Goal: Task Accomplishment & Management: Complete application form

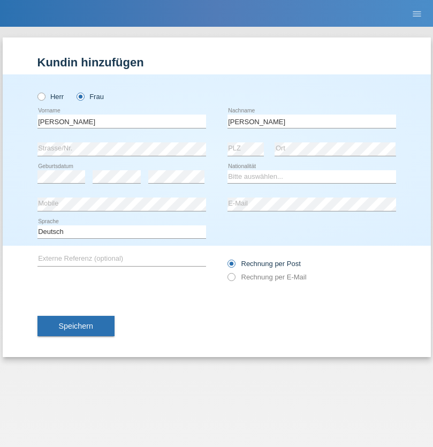
type input "[PERSON_NAME]"
select select "CH"
select select "en"
radio input "true"
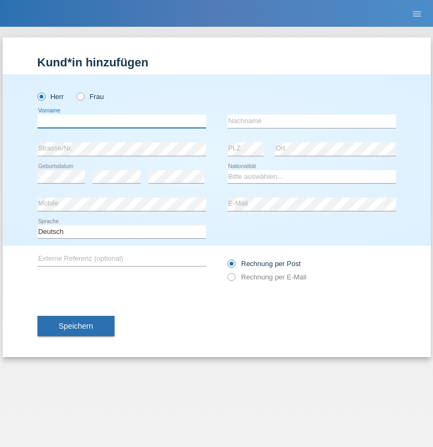
click at [122, 121] on input "text" at bounding box center [121, 121] width 169 height 13
type input "Qovanaj"
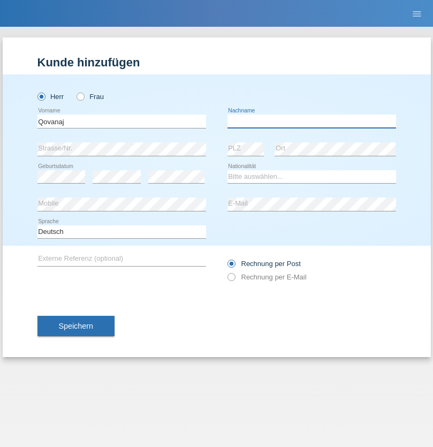
click at [312, 121] on input "text" at bounding box center [312, 121] width 169 height 13
type input "Shaban"
select select "CH"
radio input "true"
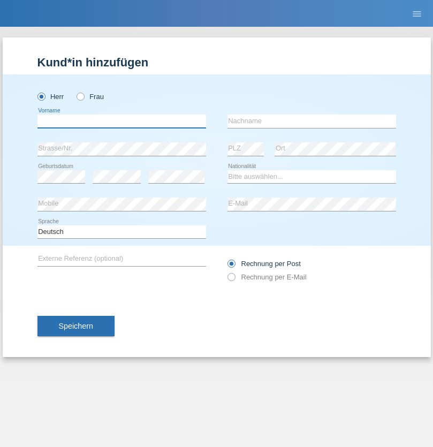
click at [122, 121] on input "text" at bounding box center [121, 121] width 169 height 13
type input "[PERSON_NAME]"
click at [312, 121] on input "text" at bounding box center [312, 121] width 169 height 13
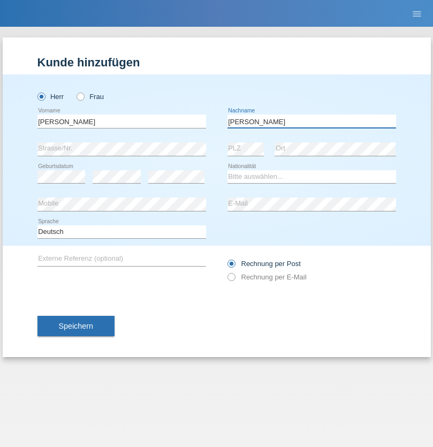
type input "[PERSON_NAME]"
select select "CH"
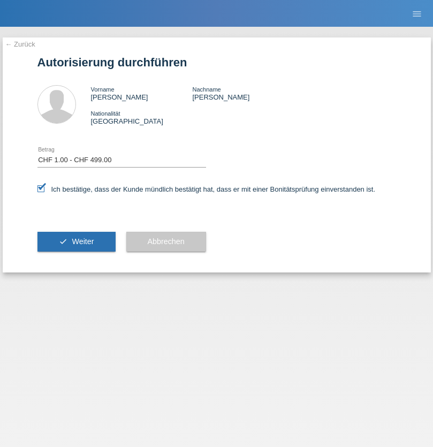
select select "1"
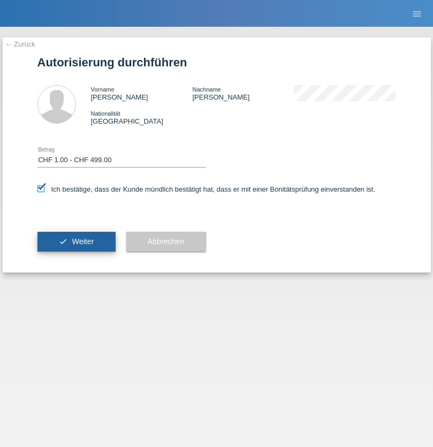
click at [76, 241] on span "Weiter" at bounding box center [83, 241] width 22 height 9
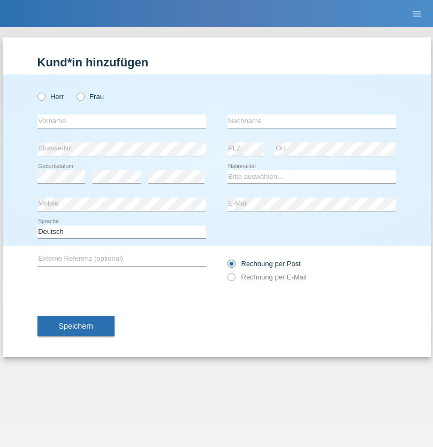
radio input "true"
click at [122, 121] on input "text" at bounding box center [121, 121] width 169 height 13
type input "Jashari lmeri"
click at [312, 121] on input "text" at bounding box center [312, 121] width 169 height 13
type input "Rabije"
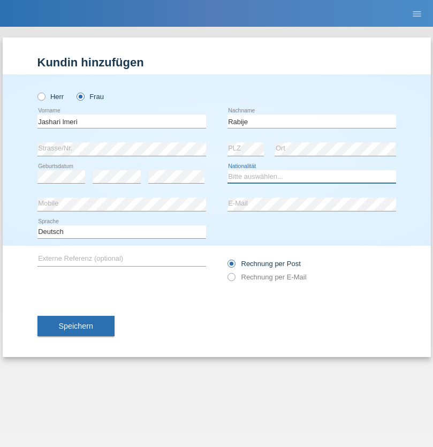
select select "CH"
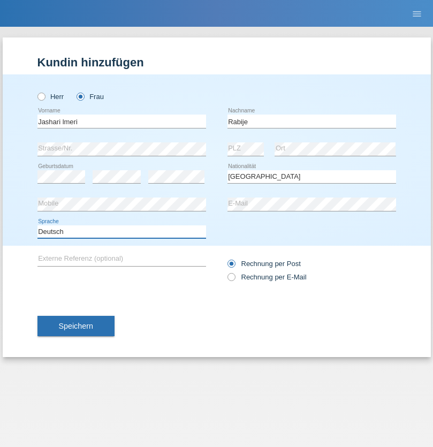
select select "en"
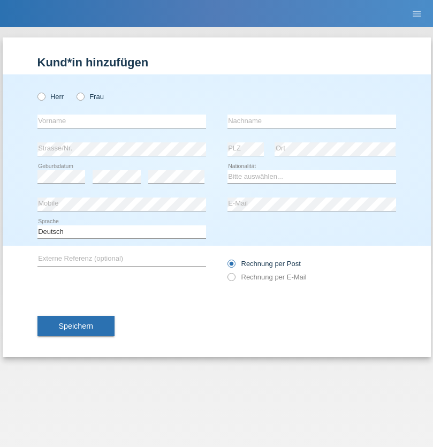
radio input "true"
click at [122, 121] on input "text" at bounding box center [121, 121] width 169 height 13
type input "firat"
click at [312, 121] on input "text" at bounding box center [312, 121] width 169 height 13
type input "kara"
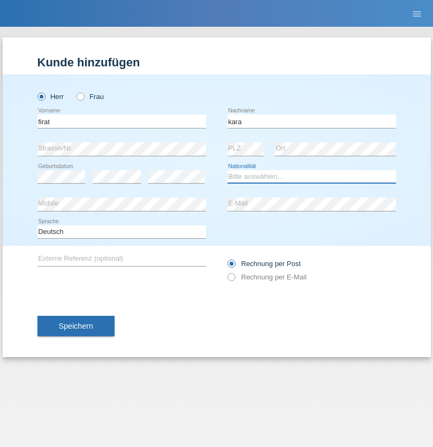
select select "CH"
radio input "true"
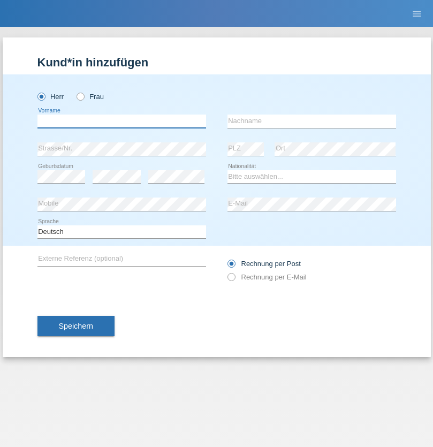
click at [122, 121] on input "text" at bounding box center [121, 121] width 169 height 13
type input "Gigov"
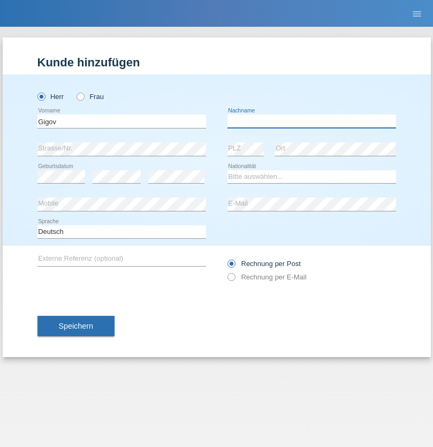
click at [312, 121] on input "text" at bounding box center [312, 121] width 169 height 13
type input "Zhan"
select select "BG"
select select "C"
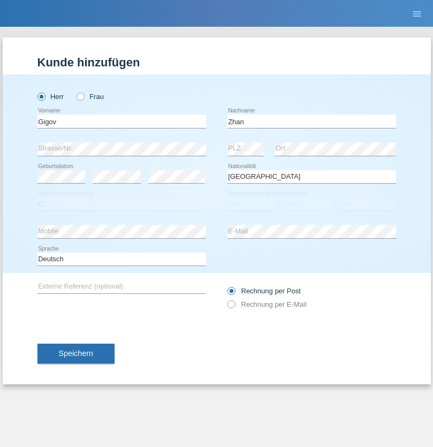
select select "23"
select select "10"
select select "2021"
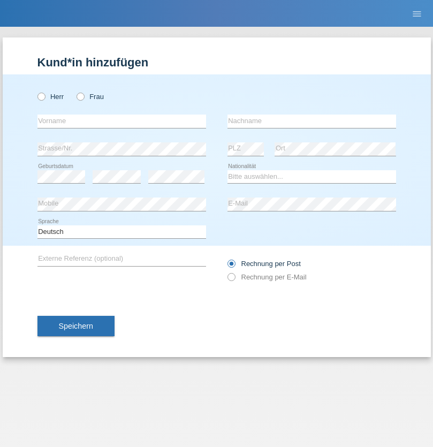
radio input "true"
click at [122, 121] on input "text" at bounding box center [121, 121] width 169 height 13
type input "Amand"
click at [312, 121] on input "text" at bounding box center [312, 121] width 169 height 13
type input "Pires"
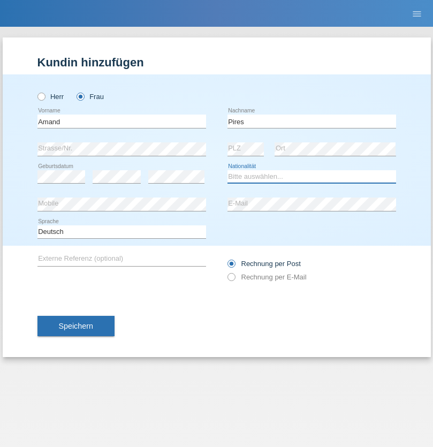
select select "CH"
radio input "true"
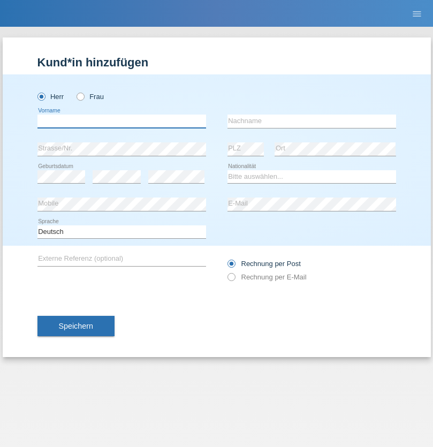
click at [122, 121] on input "text" at bounding box center [121, 121] width 169 height 13
type input "Anwar"
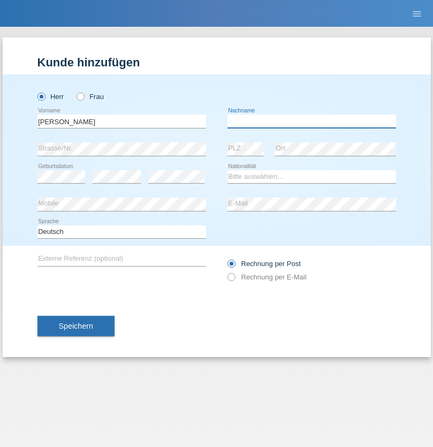
click at [312, 121] on input "text" at bounding box center [312, 121] width 169 height 13
type input "Saidi"
select select "CH"
radio input "true"
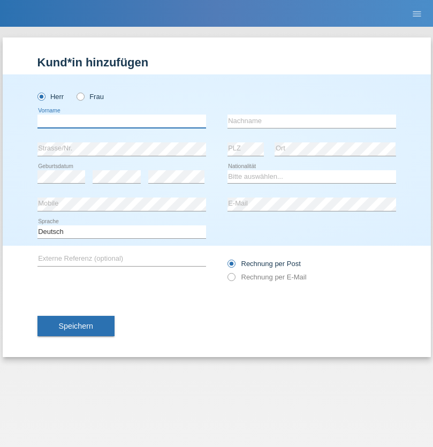
click at [122, 121] on input "text" at bounding box center [121, 121] width 169 height 13
type input "Matusa"
click at [312, 121] on input "text" at bounding box center [312, 121] width 169 height 13
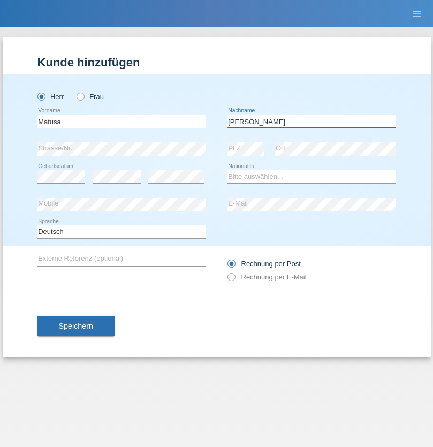
type input "[PERSON_NAME]"
select select "OM"
select select "C"
select select "01"
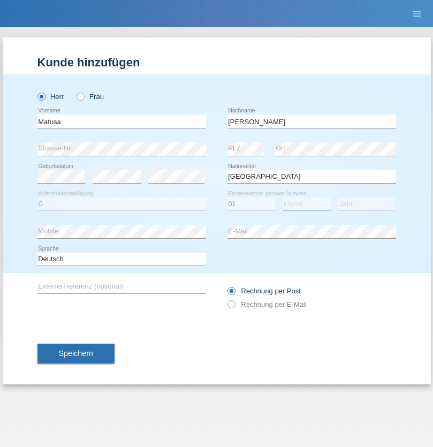
select select "06"
select select "2016"
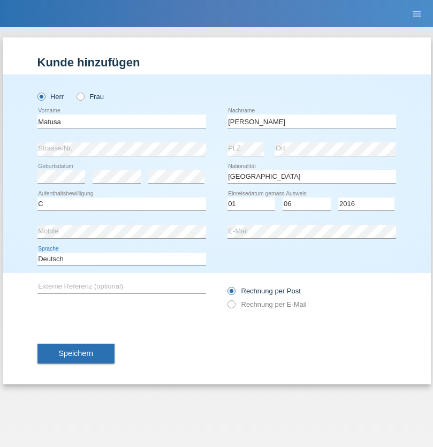
select select "en"
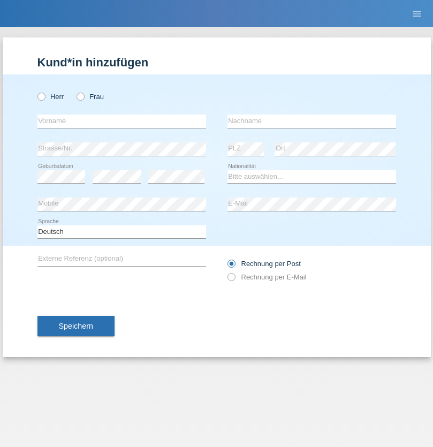
radio input "true"
click at [122, 121] on input "text" at bounding box center [121, 121] width 169 height 13
type input "[PERSON_NAME]"
click at [312, 121] on input "text" at bounding box center [312, 121] width 169 height 13
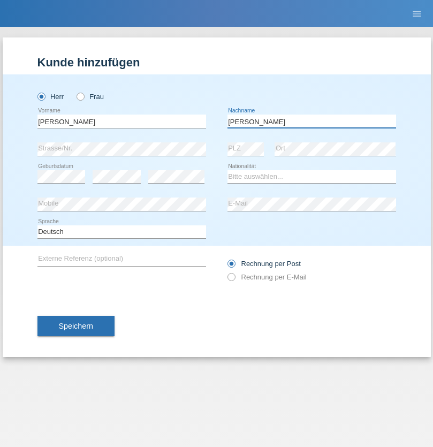
type input "[PERSON_NAME]"
select select "PT"
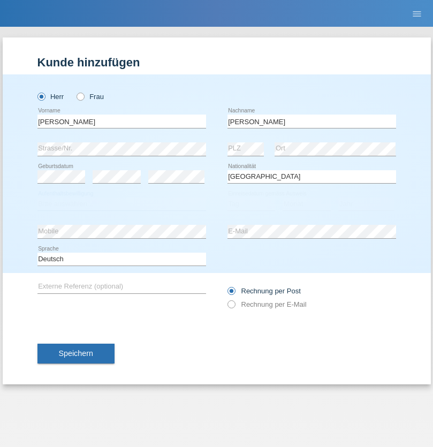
select select "C"
select select "23"
select select "08"
select select "2021"
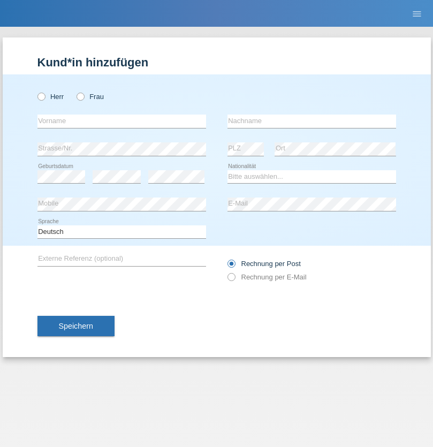
radio input "true"
click at [122, 121] on input "text" at bounding box center [121, 121] width 169 height 13
type input "Luca"
click at [312, 121] on input "text" at bounding box center [312, 121] width 169 height 13
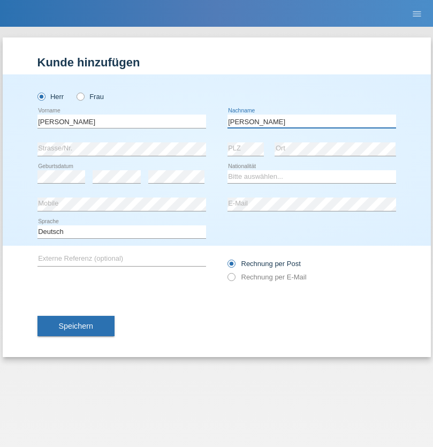
type input "Meier"
select select "CH"
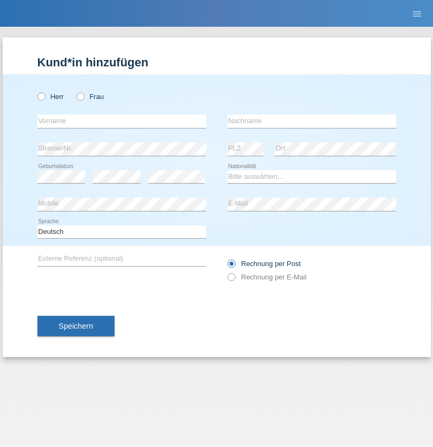
radio input "true"
click at [122, 121] on input "text" at bounding box center [121, 121] width 169 height 13
type input "Szilvia"
click at [312, 121] on input "text" at bounding box center [312, 121] width 169 height 13
type input "Olakh"
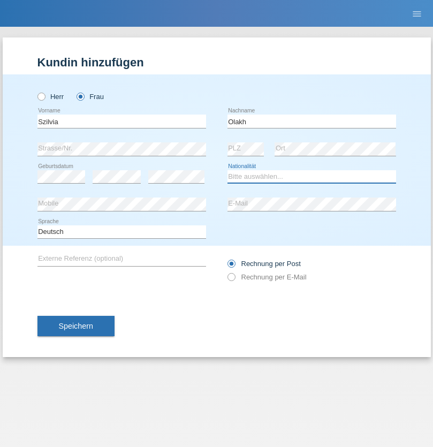
select select "UA"
select select "C"
select select "14"
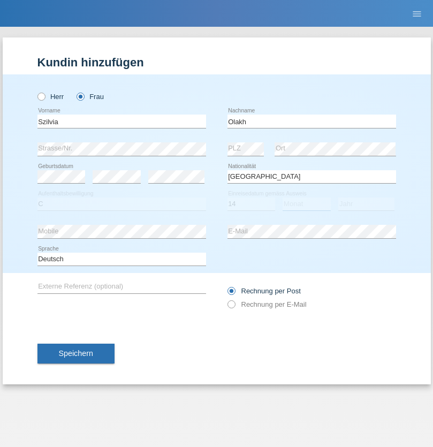
select select "09"
select select "2021"
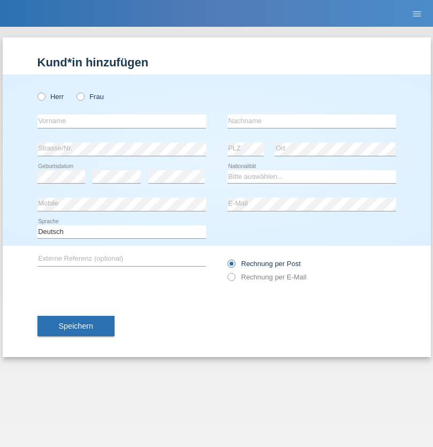
radio input "true"
click at [122, 121] on input "text" at bounding box center [121, 121] width 169 height 13
type input "Asrit"
click at [312, 121] on input "text" at bounding box center [312, 121] width 169 height 13
type input "Kupa"
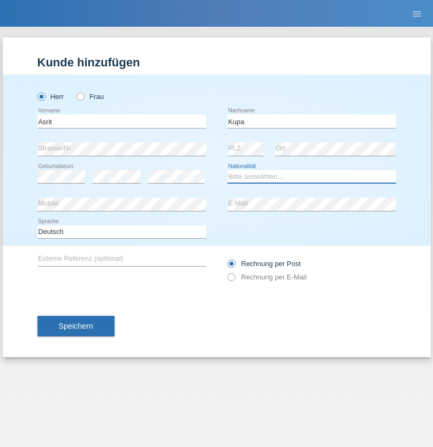
select select "MK"
select select "C"
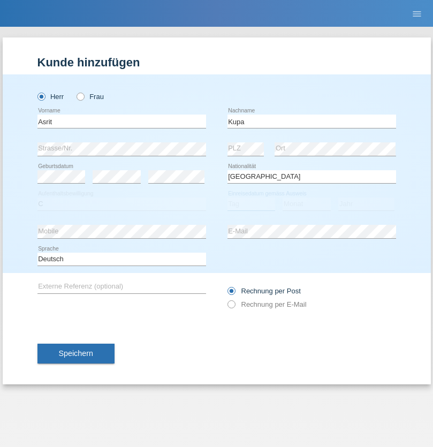
select select "27"
select select "05"
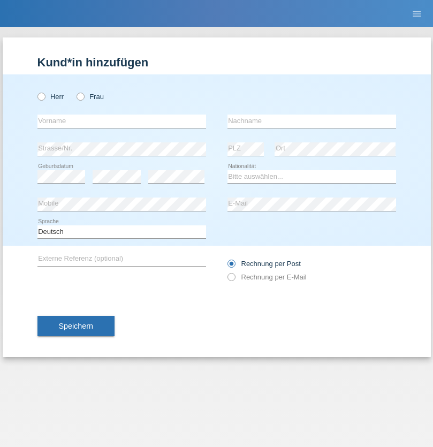
radio input "true"
click at [122, 121] on input "text" at bounding box center [121, 121] width 169 height 13
type input "Ibrahim"
click at [312, 121] on input "text" at bounding box center [312, 121] width 169 height 13
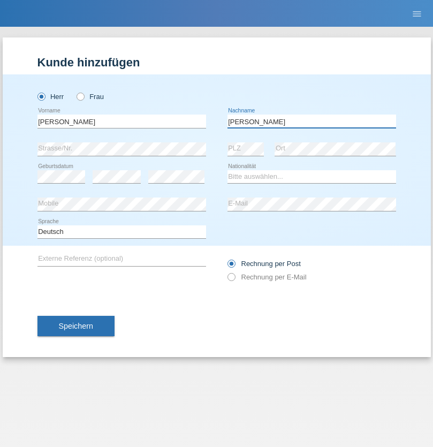
type input "Abbas"
select select "SY"
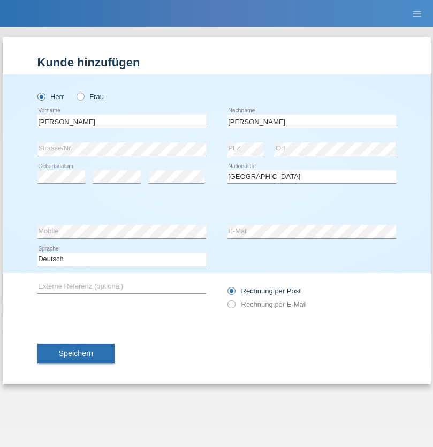
select select "C"
select select "14"
select select "09"
select select "2021"
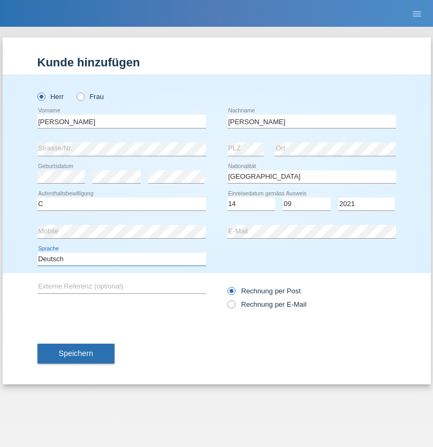
select select "en"
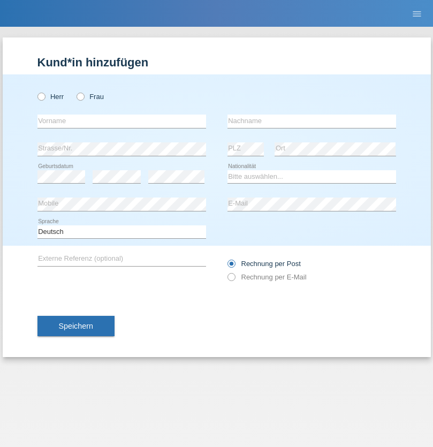
radio input "true"
select select "CH"
radio input "true"
click at [122, 121] on input "text" at bounding box center [121, 121] width 169 height 13
type input "[PERSON_NAME]"
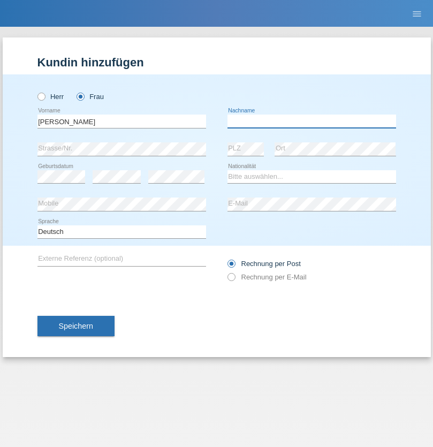
click at [312, 121] on input "text" at bounding box center [312, 121] width 169 height 13
type input "Bacic"
select select "CH"
